Goal: Task Accomplishment & Management: Use online tool/utility

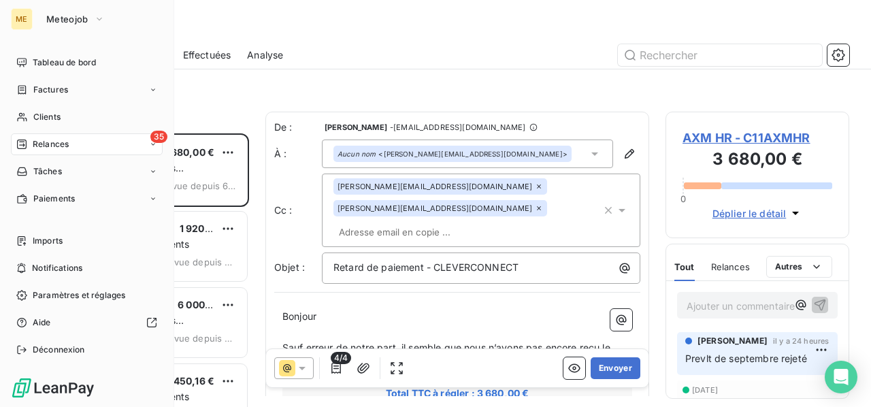
scroll to position [263, 173]
click at [59, 116] on span "Clients" at bounding box center [46, 117] width 27 height 12
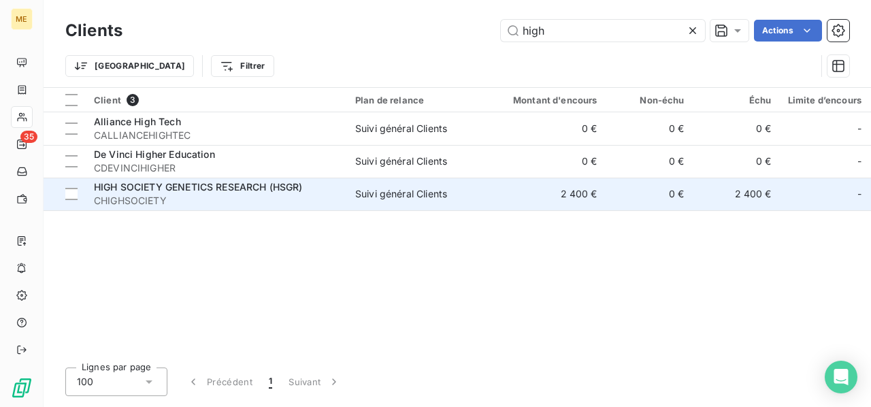
type input "high"
click at [195, 205] on span "CHIGHSOCIETY" at bounding box center [216, 201] width 245 height 14
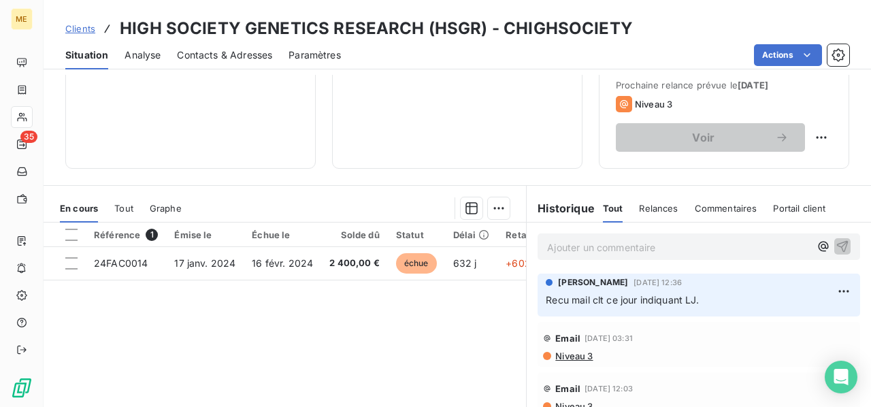
scroll to position [272, 0]
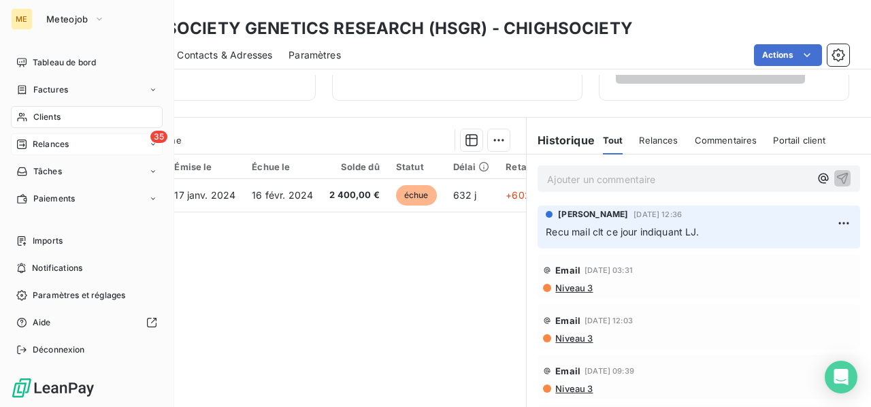
click at [63, 146] on span "Relances" at bounding box center [51, 144] width 36 height 12
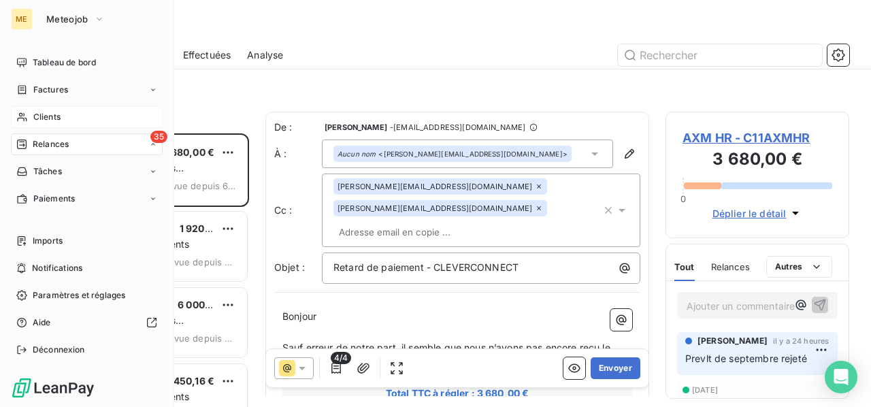
scroll to position [263, 173]
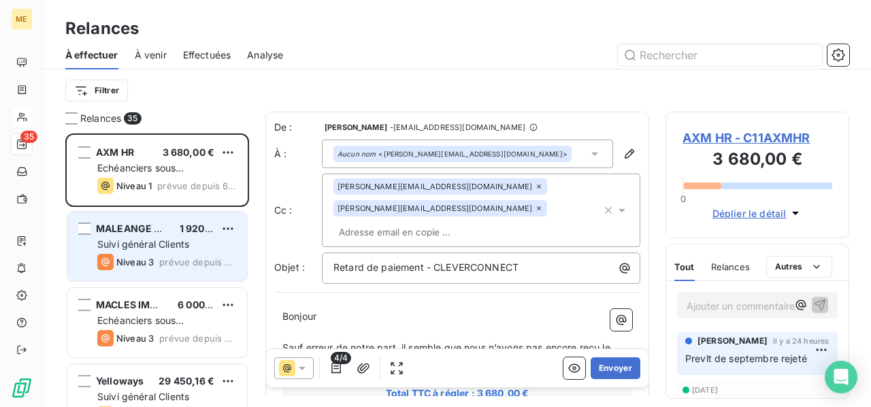
click at [143, 255] on div "Niveau 3" at bounding box center [125, 262] width 56 height 16
